Goal: Register for event/course

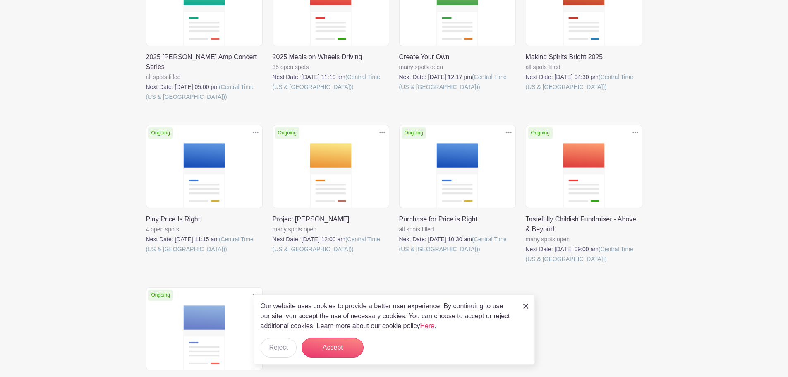
scroll to position [252, 0]
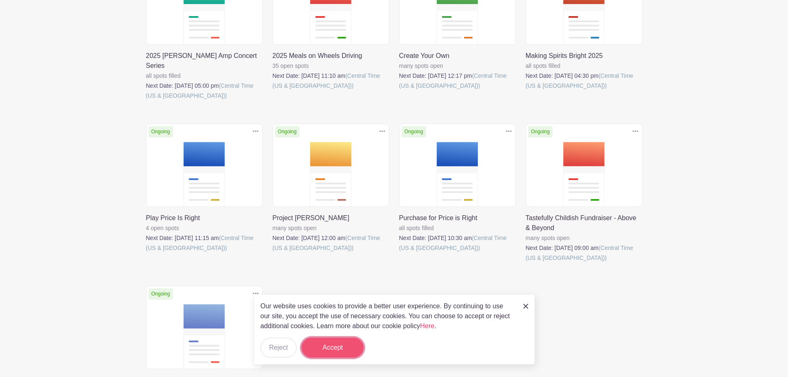
click at [329, 350] on button "Accept" at bounding box center [332, 347] width 62 height 20
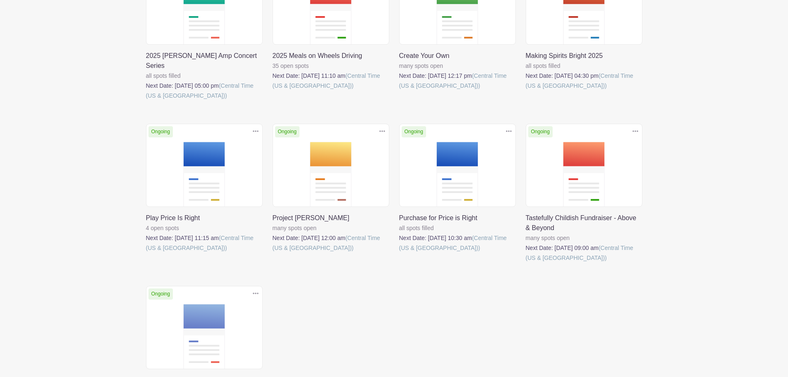
click at [273, 253] on link at bounding box center [273, 253] width 0 height 0
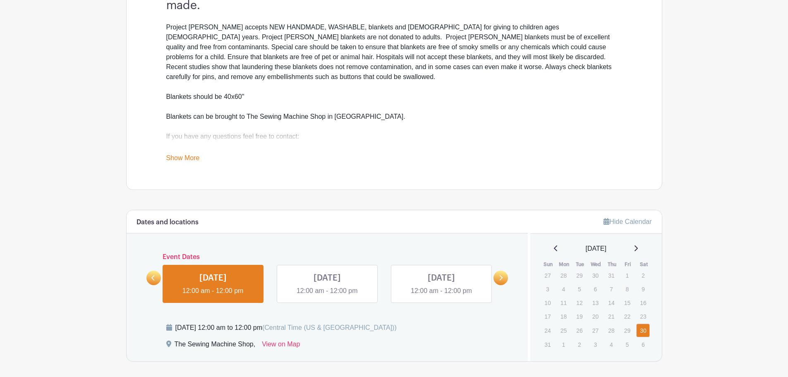
scroll to position [303, 0]
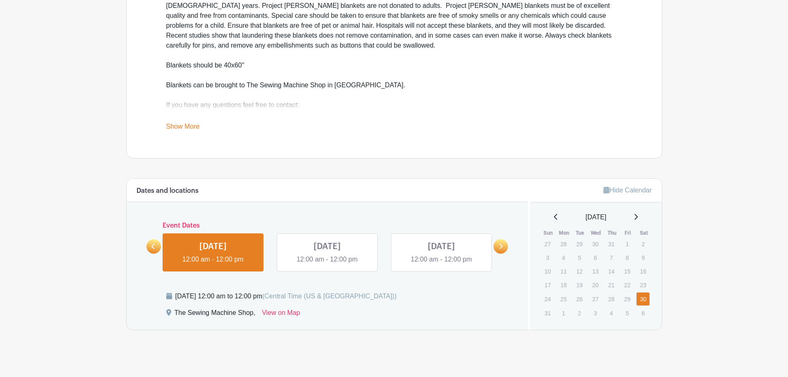
click at [327, 264] on link at bounding box center [327, 264] width 0 height 0
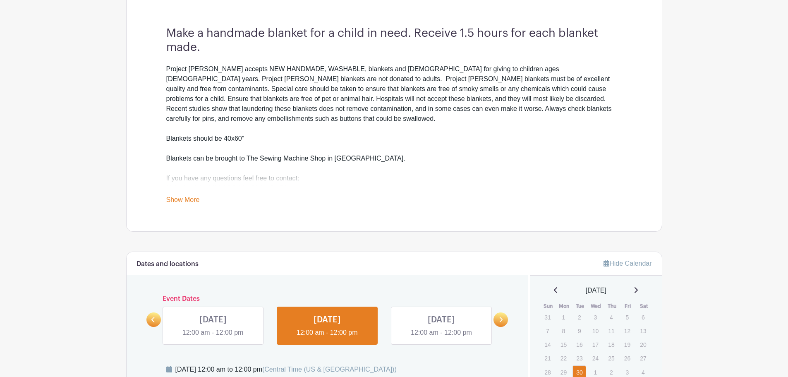
scroll to position [224, 0]
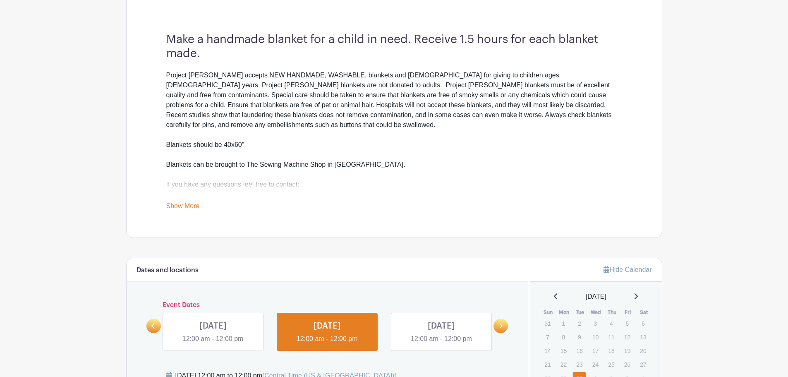
click at [193, 189] on div "[PERSON_NAME][GEOGRAPHIC_DATA] [PHONE_NUMBER]" at bounding box center [394, 199] width 456 height 20
click at [187, 205] on link "Show More" at bounding box center [182, 207] width 33 height 10
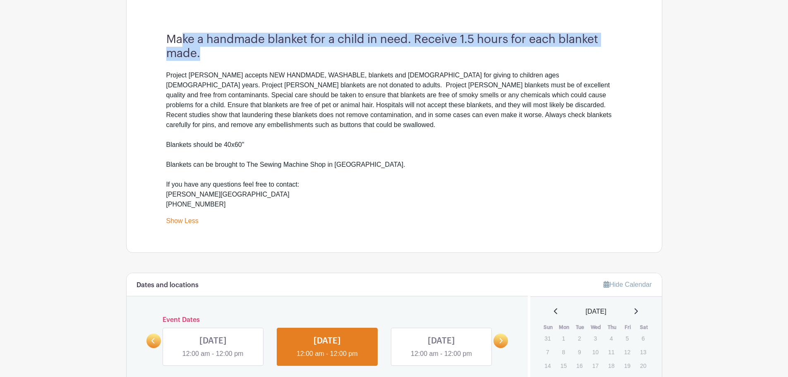
drag, startPoint x: 184, startPoint y: 37, endPoint x: 385, endPoint y: 48, distance: 201.3
click at [385, 48] on h3 "Make a handmade blanket for a child in need. Receive 1.5 hours for each blanket…" at bounding box center [394, 47] width 456 height 28
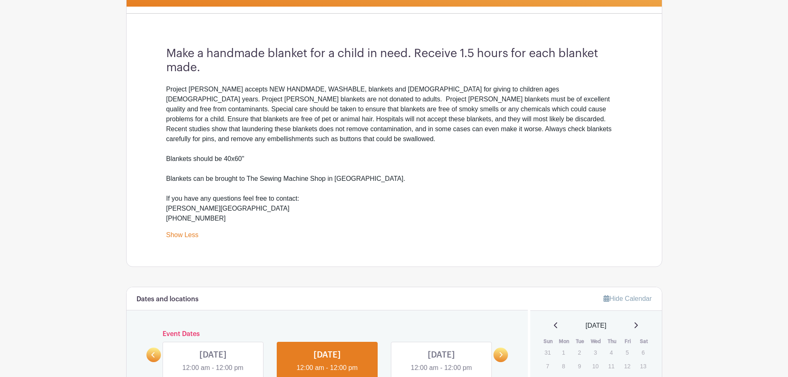
scroll to position [206, 0]
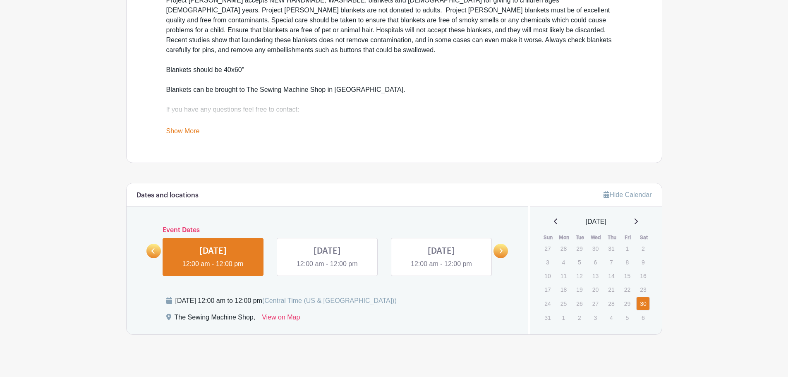
scroll to position [299, 0]
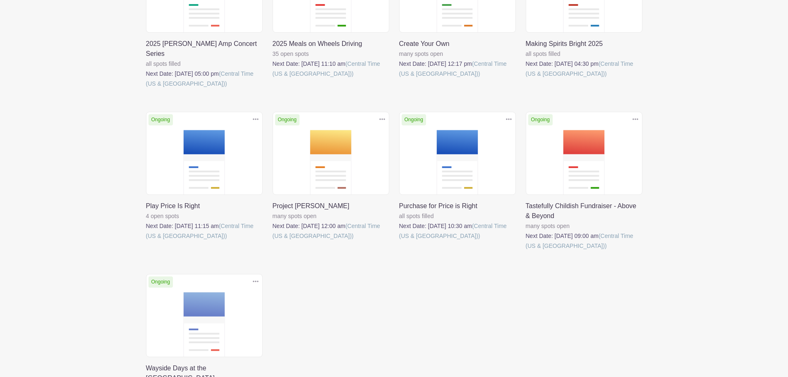
scroll to position [252, 0]
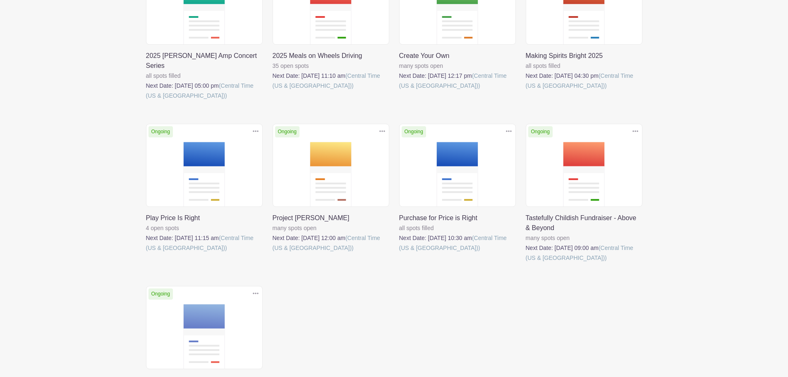
click at [399, 253] on link at bounding box center [399, 253] width 0 height 0
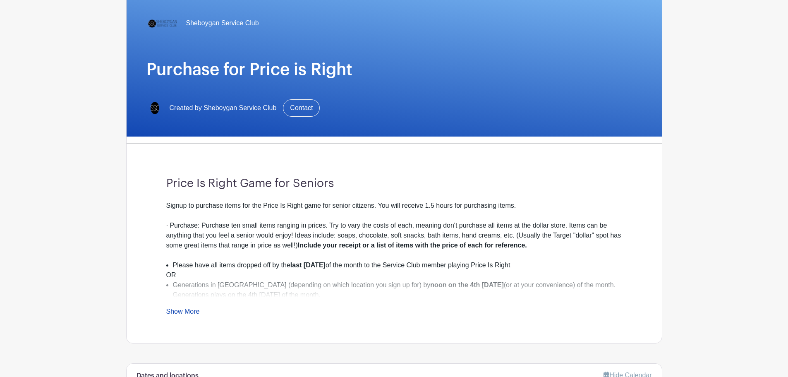
scroll to position [80, 0]
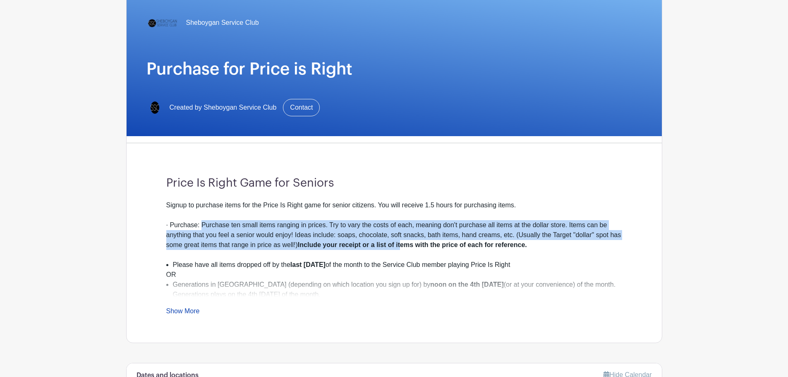
drag, startPoint x: 202, startPoint y: 225, endPoint x: 402, endPoint y: 246, distance: 201.7
click at [402, 246] on div "· Purchase: Purchase ten small items ranging in prices. Try to vary the costs o…" at bounding box center [394, 235] width 456 height 30
click at [373, 244] on strong "Include your receipt or a list of items with the price of each for reference." at bounding box center [412, 244] width 229 height 7
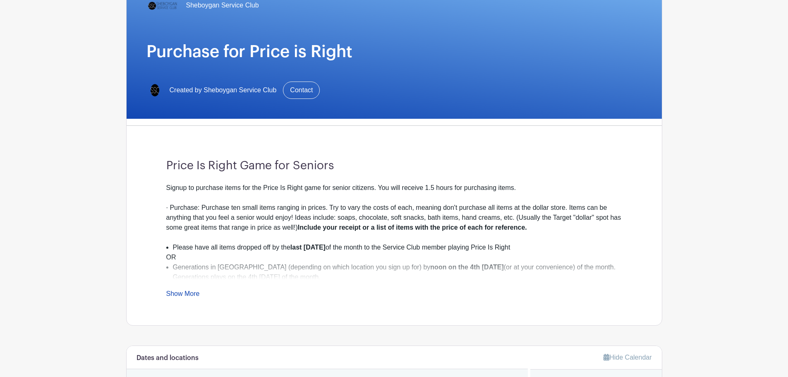
scroll to position [98, 0]
click at [185, 293] on link "Show More" at bounding box center [182, 294] width 33 height 10
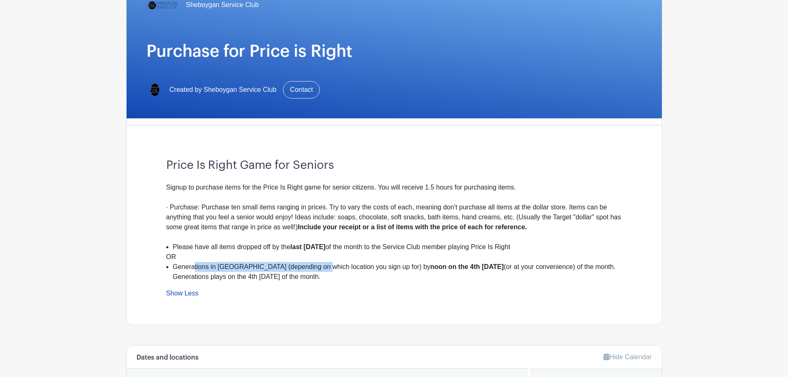
drag, startPoint x: 194, startPoint y: 266, endPoint x: 318, endPoint y: 267, distance: 123.7
click at [318, 267] on li "Generations in [GEOGRAPHIC_DATA] (depending on which location you sign up for) …" at bounding box center [397, 272] width 449 height 20
click at [294, 278] on li "Generations in [GEOGRAPHIC_DATA] (depending on which location you sign up for) …" at bounding box center [397, 272] width 449 height 20
drag, startPoint x: 247, startPoint y: 265, endPoint x: 479, endPoint y: 274, distance: 232.2
click at [479, 274] on li "Generations in [GEOGRAPHIC_DATA] (depending on which location you sign up for) …" at bounding box center [397, 272] width 449 height 20
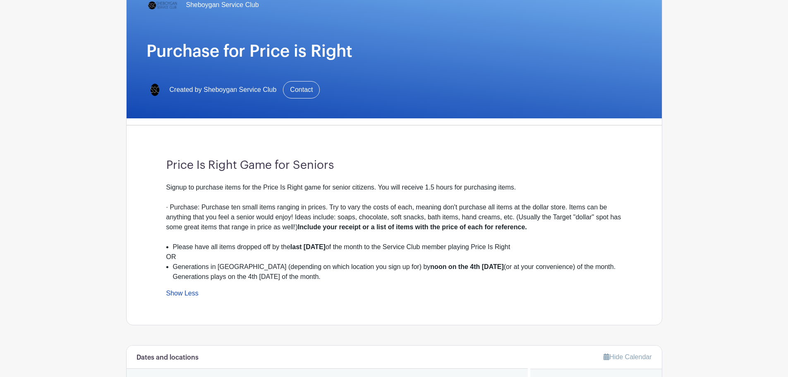
click at [363, 279] on li "Generations in [GEOGRAPHIC_DATA] (depending on which location you sign up for) …" at bounding box center [397, 272] width 449 height 20
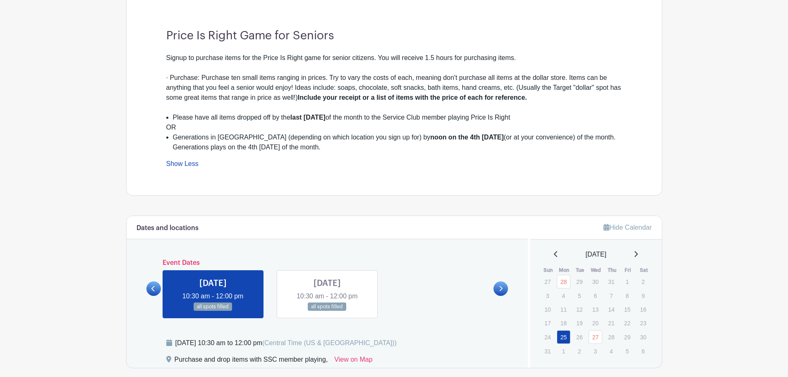
scroll to position [261, 0]
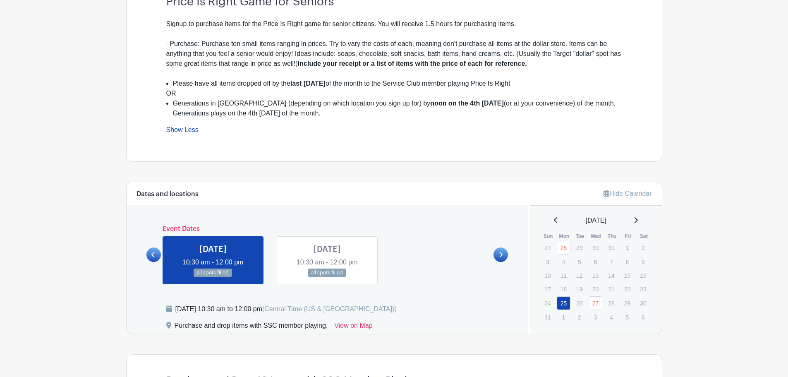
click at [327, 277] on link at bounding box center [327, 277] width 0 height 0
click at [638, 217] on icon at bounding box center [636, 220] width 4 height 7
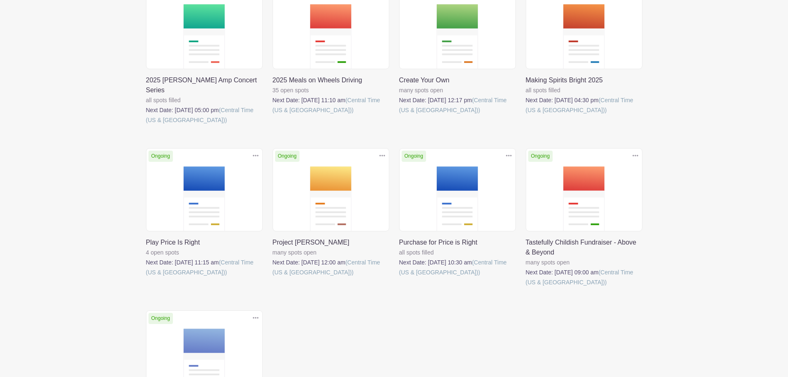
scroll to position [97, 0]
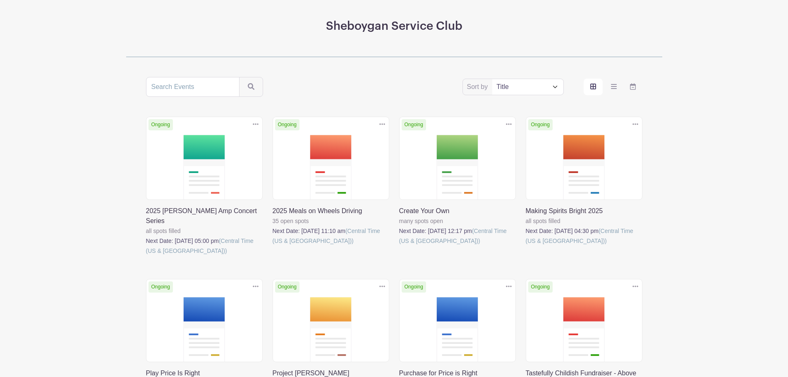
click at [273, 246] on link at bounding box center [273, 246] width 0 height 0
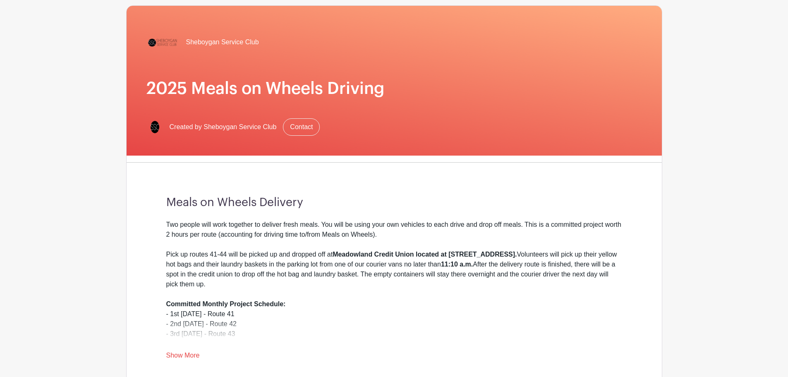
scroll to position [75, 0]
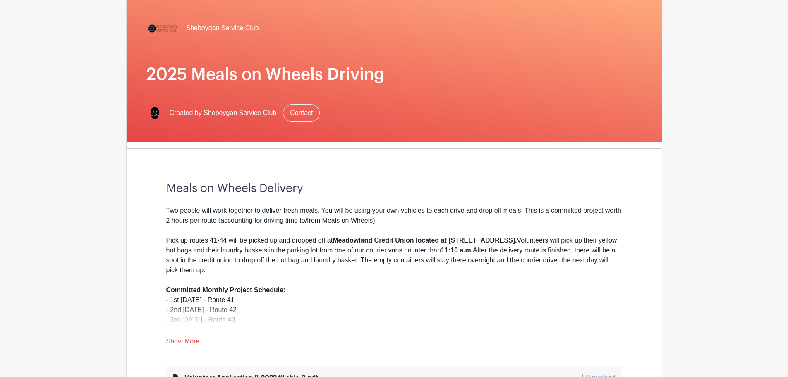
click at [177, 338] on link "Show More" at bounding box center [182, 342] width 33 height 10
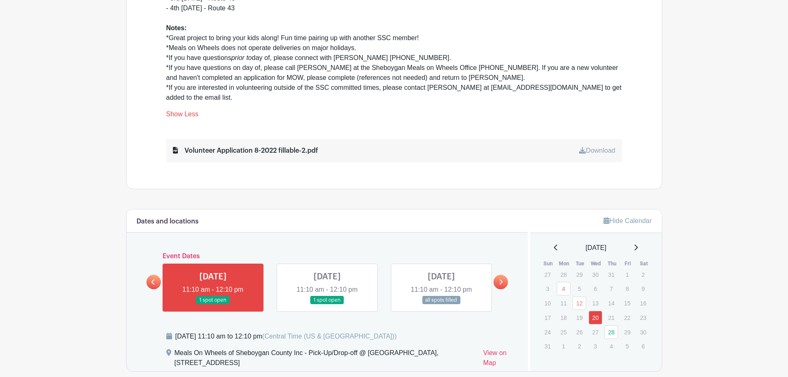
scroll to position [405, 0]
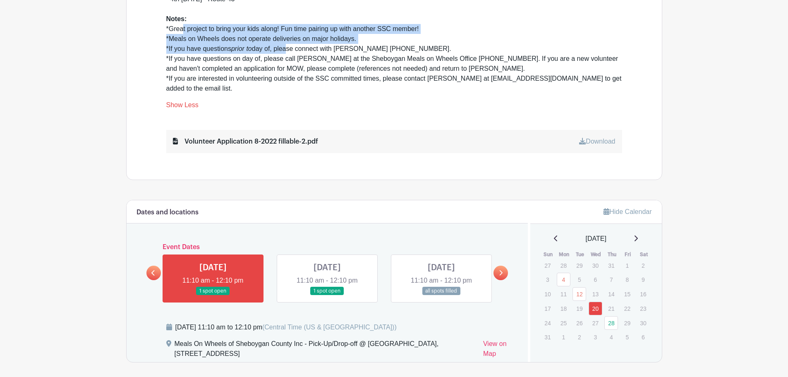
drag, startPoint x: 184, startPoint y: 29, endPoint x: 291, endPoint y: 53, distance: 109.9
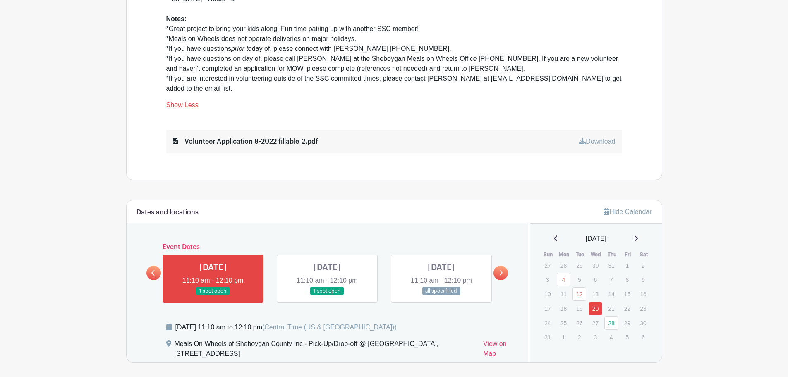
click at [642, 238] on div "[DATE]" at bounding box center [596, 239] width 112 height 10
click at [638, 238] on icon at bounding box center [635, 238] width 3 height 6
click at [610, 310] on link "25" at bounding box center [611, 308] width 14 height 14
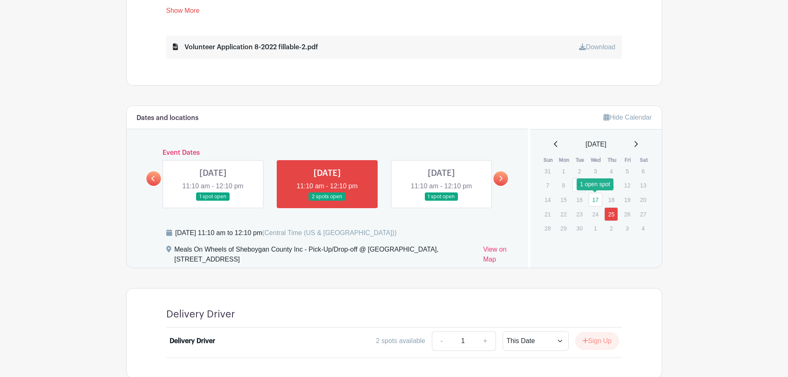
click at [593, 198] on link "17" at bounding box center [595, 200] width 14 height 14
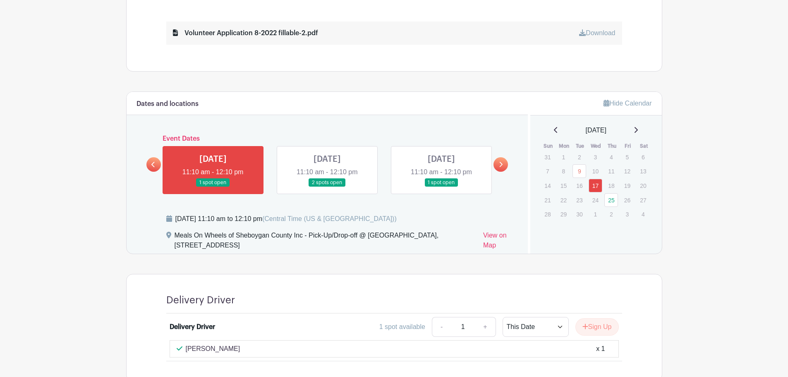
scroll to position [436, 0]
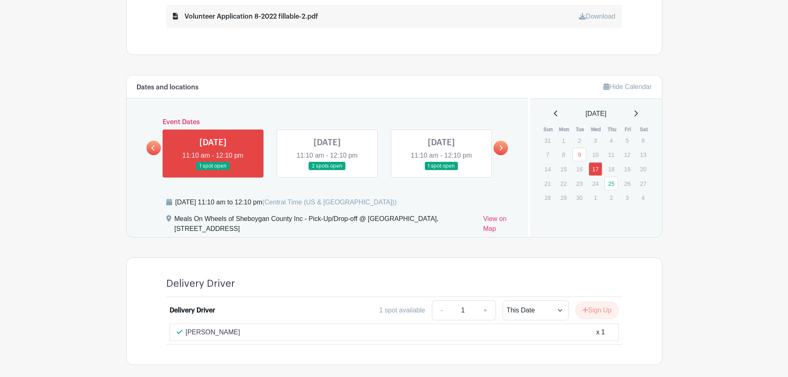
drag, startPoint x: 209, startPoint y: 218, endPoint x: 307, endPoint y: 225, distance: 97.8
click at [307, 225] on div "Meals On Wheels of Sheboygan County Inc - Pick-Up/Drop-off @ [GEOGRAPHIC_DATA],…" at bounding box center [326, 225] width 302 height 23
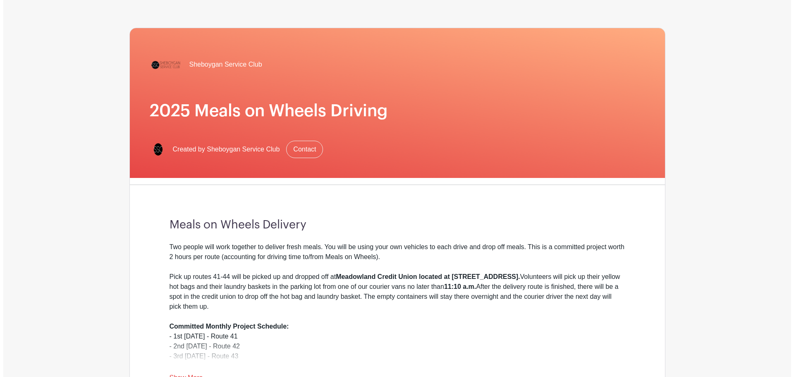
scroll to position [0, 0]
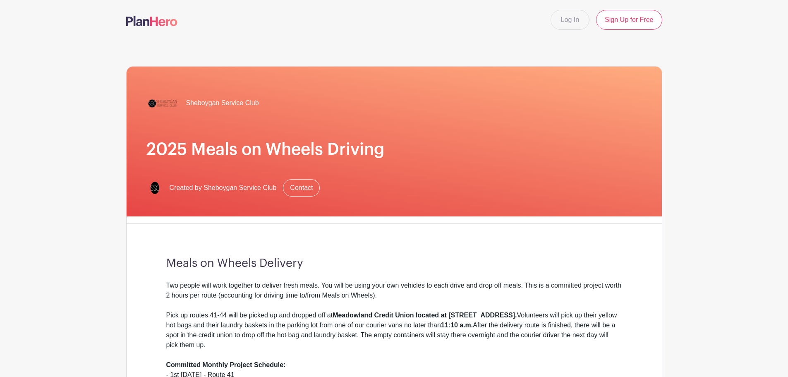
click at [154, 17] on img at bounding box center [151, 21] width 51 height 10
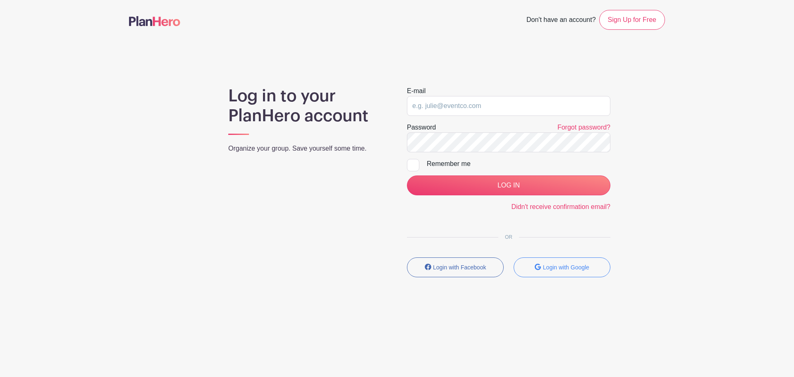
click at [708, 98] on main "Don't have an account? Sign Up for Free Log in to your PlanHero account Organiz…" at bounding box center [397, 167] width 794 height 335
